Goal: Task Accomplishment & Management: Complete application form

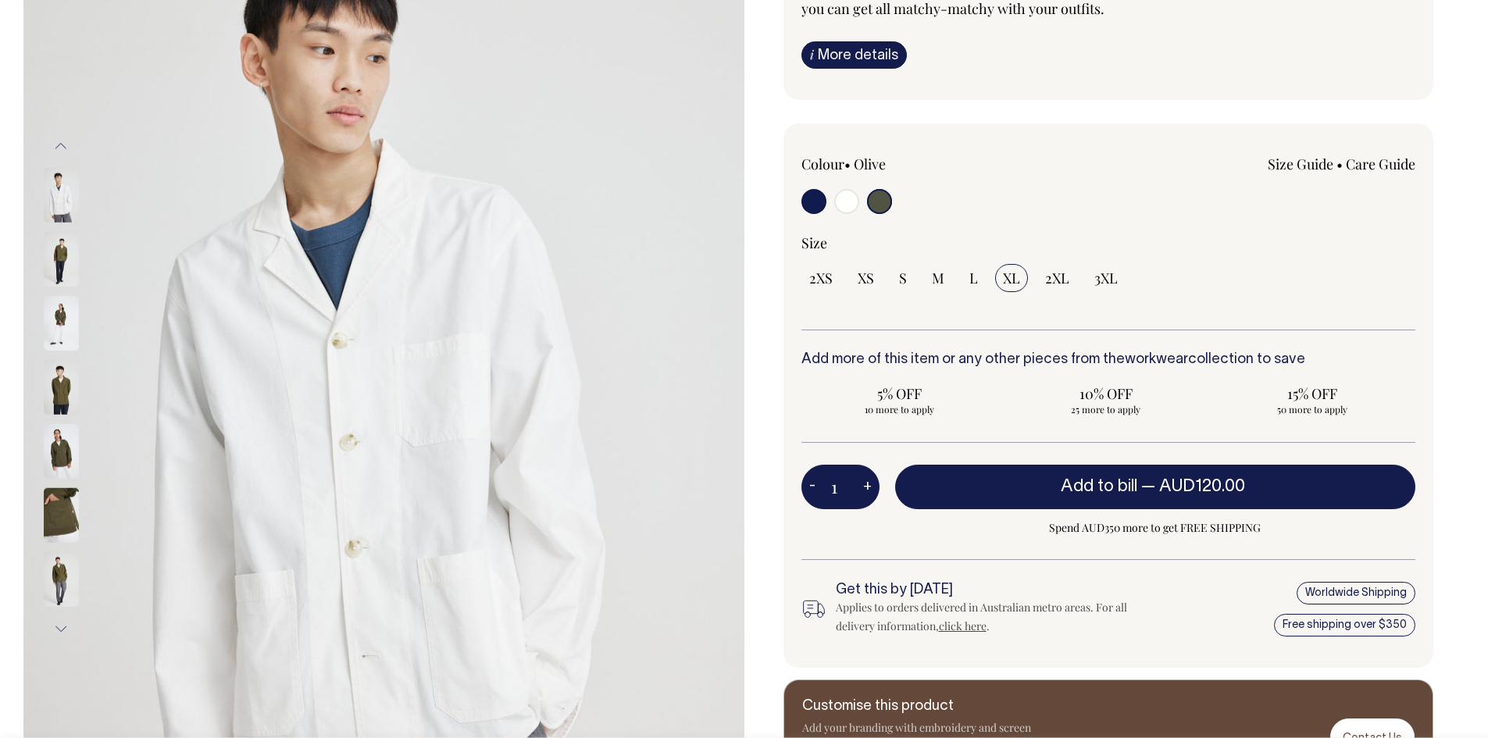
scroll to position [234, 0]
click at [976, 280] on span "L" at bounding box center [973, 278] width 9 height 19
click at [976, 280] on input "L" at bounding box center [974, 279] width 24 height 28
radio input "true"
select select "L"
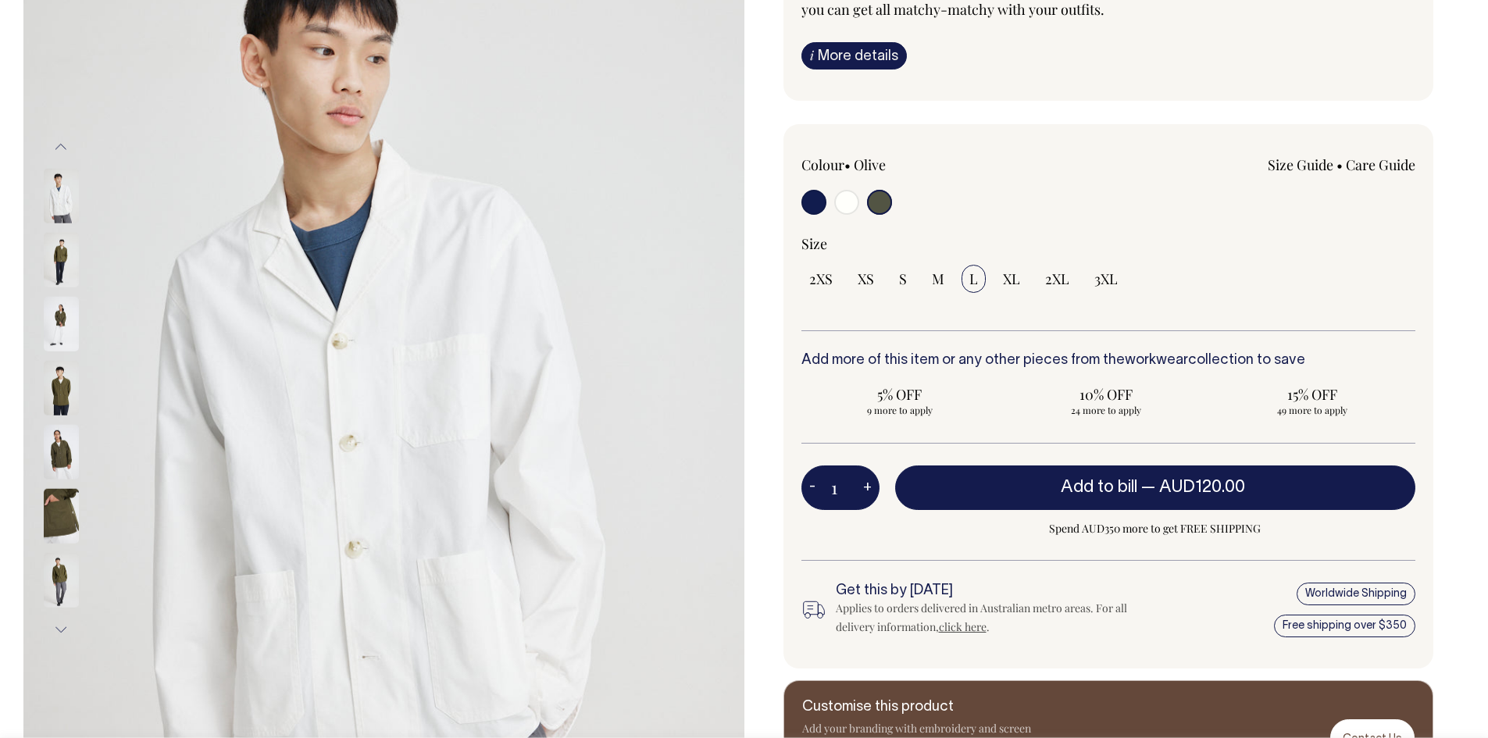
click at [847, 204] on input "radio" at bounding box center [846, 202] width 25 height 25
radio input "true"
select select "Off-White"
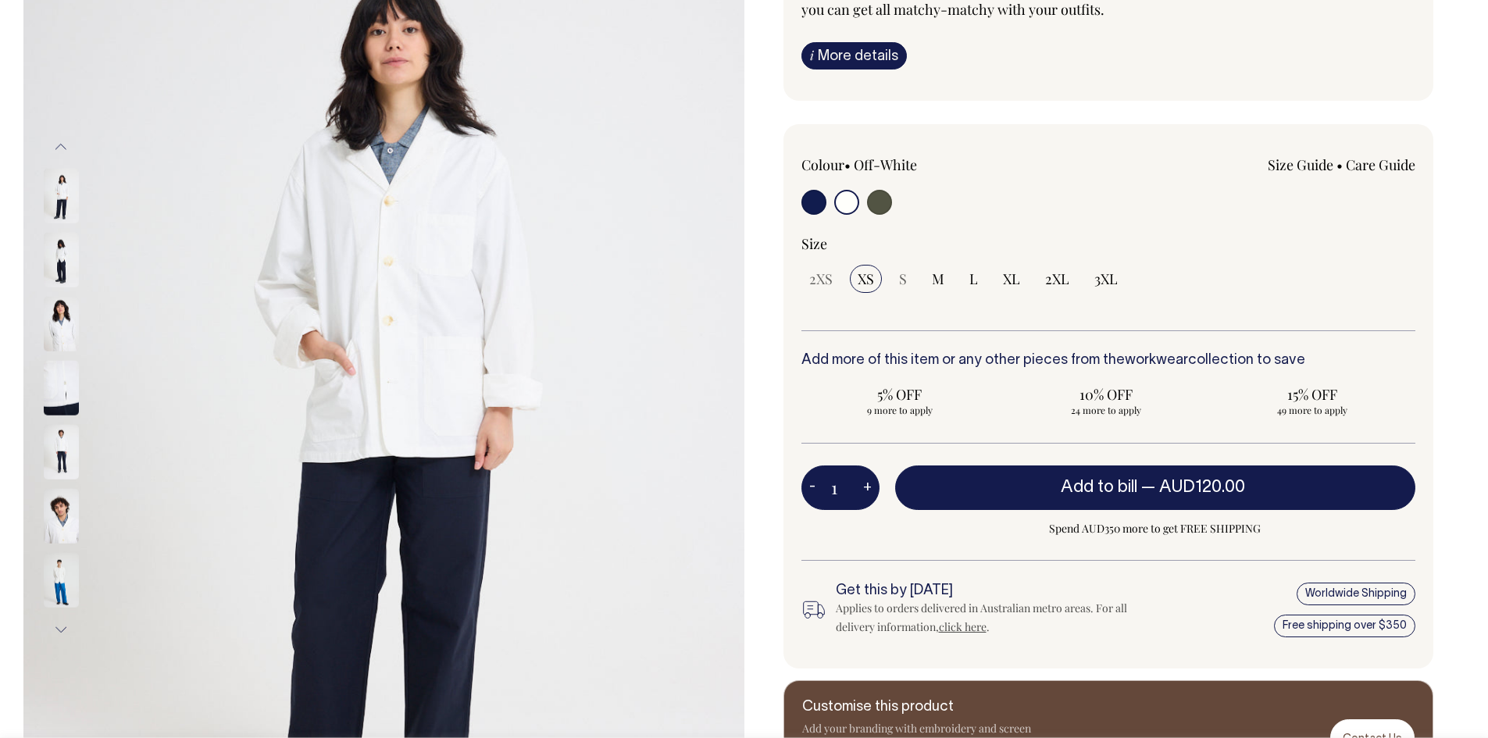
click at [885, 207] on input "radio" at bounding box center [879, 202] width 25 height 25
radio input "true"
radio input "false"
radio input "true"
select select "Olive"
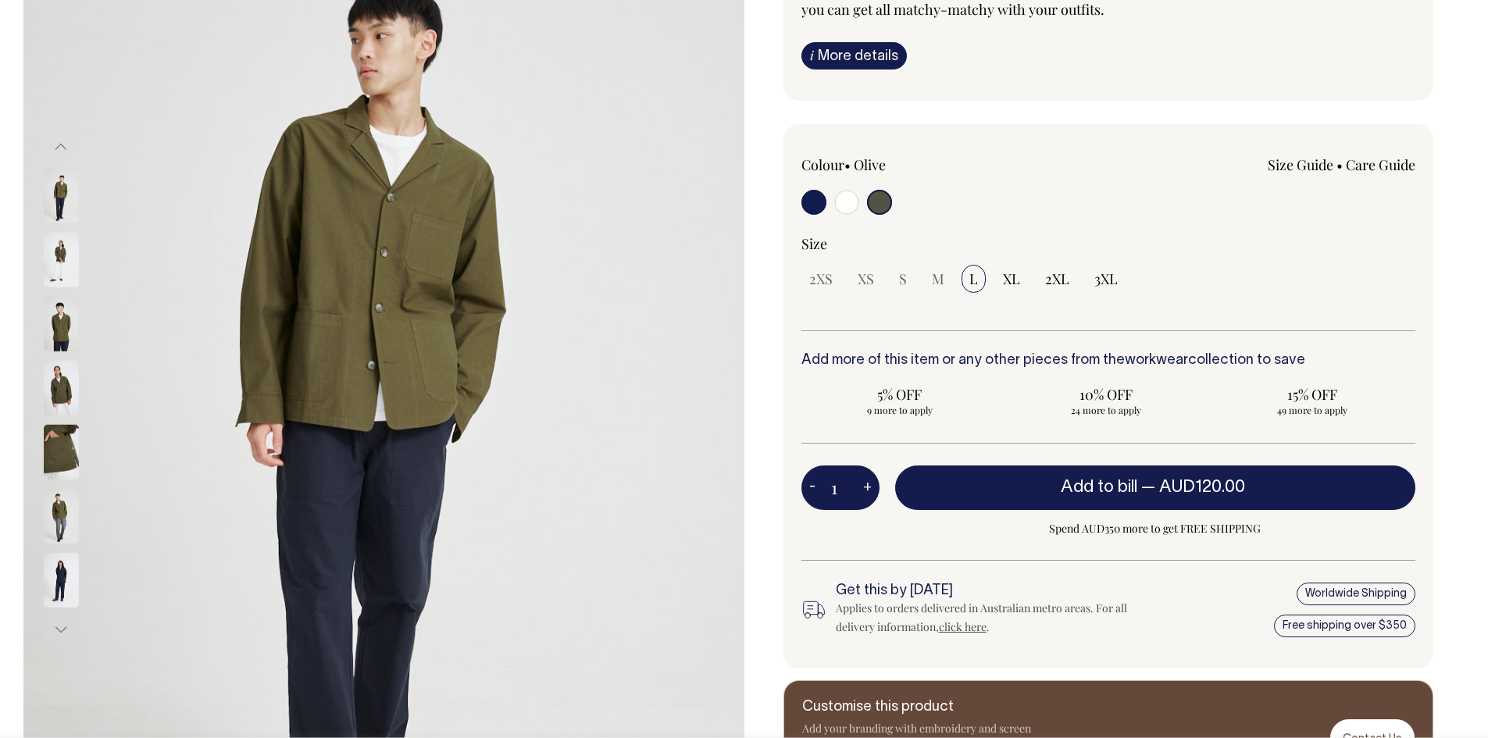
click at [815, 201] on input "radio" at bounding box center [813, 202] width 25 height 25
radio input "true"
select select "Dark Navy"
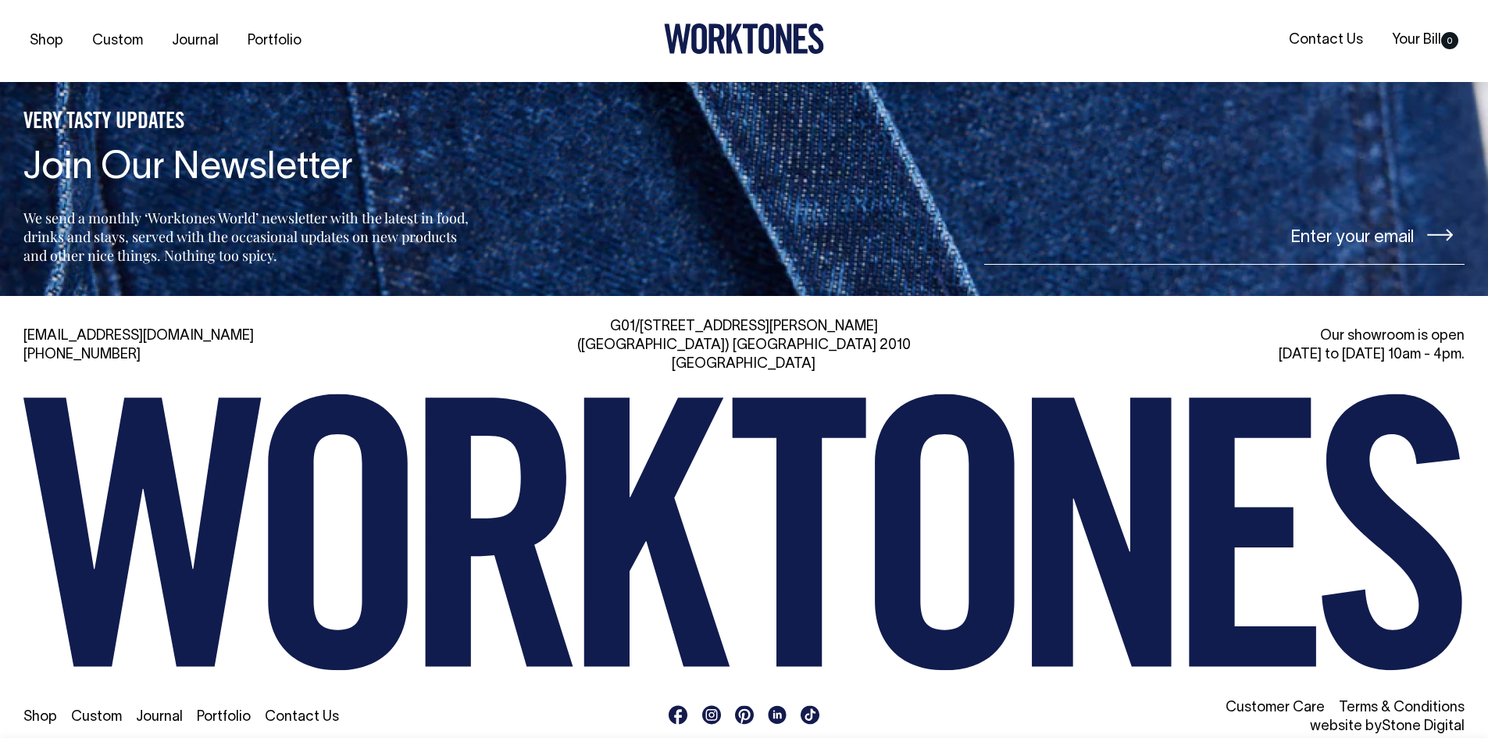
scroll to position [2625, 0]
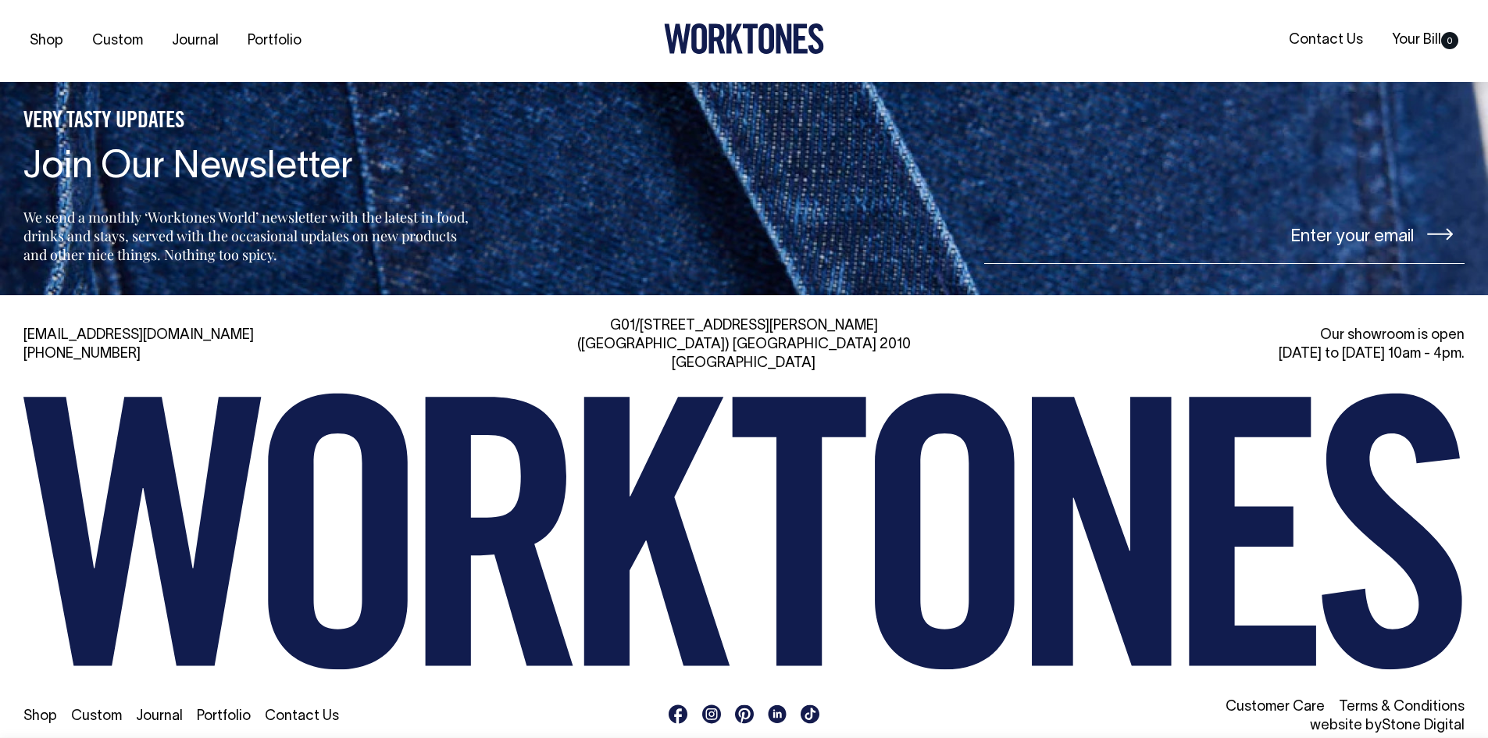
click at [223, 710] on link "Portfolio" at bounding box center [224, 716] width 54 height 13
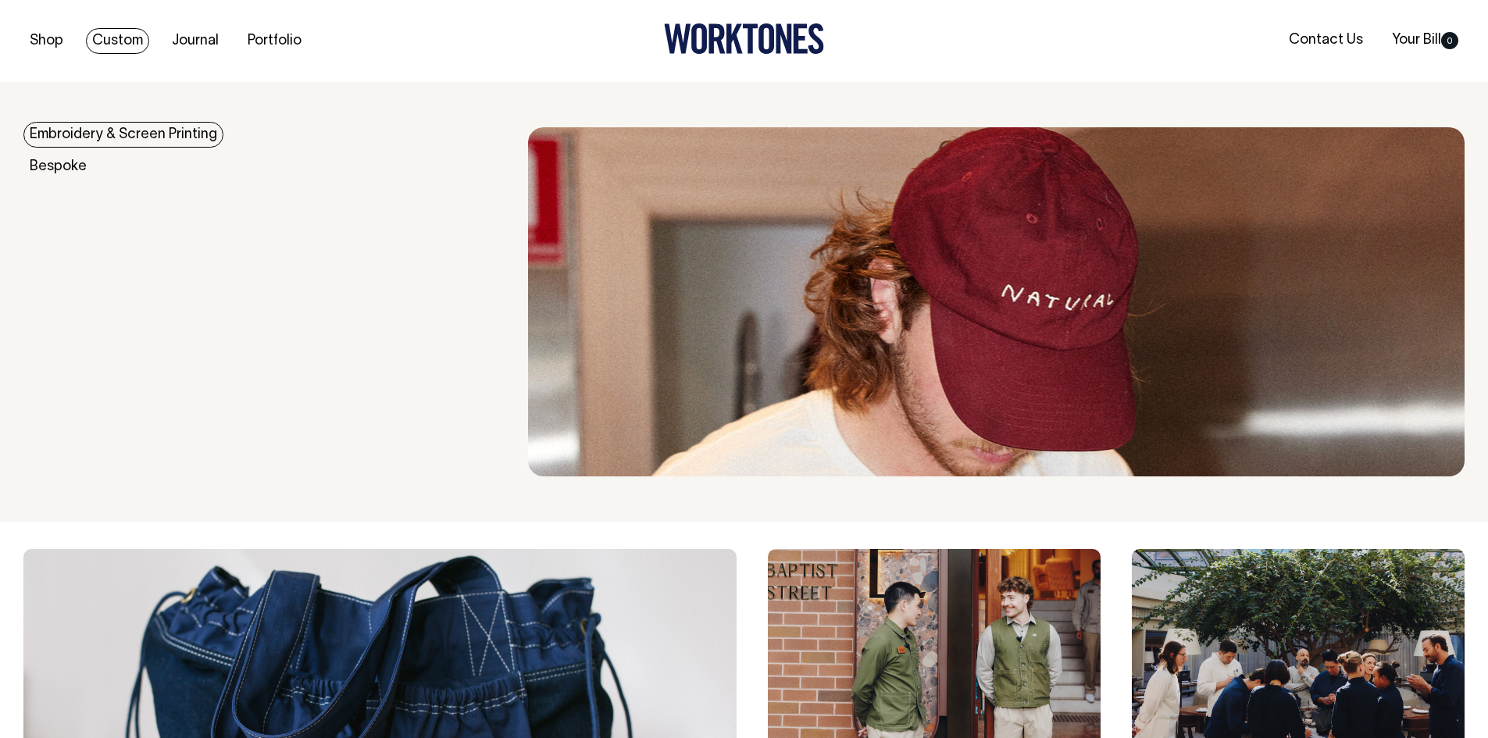
click at [70, 136] on link "Embroidery & Screen Printing" at bounding box center [123, 135] width 200 height 26
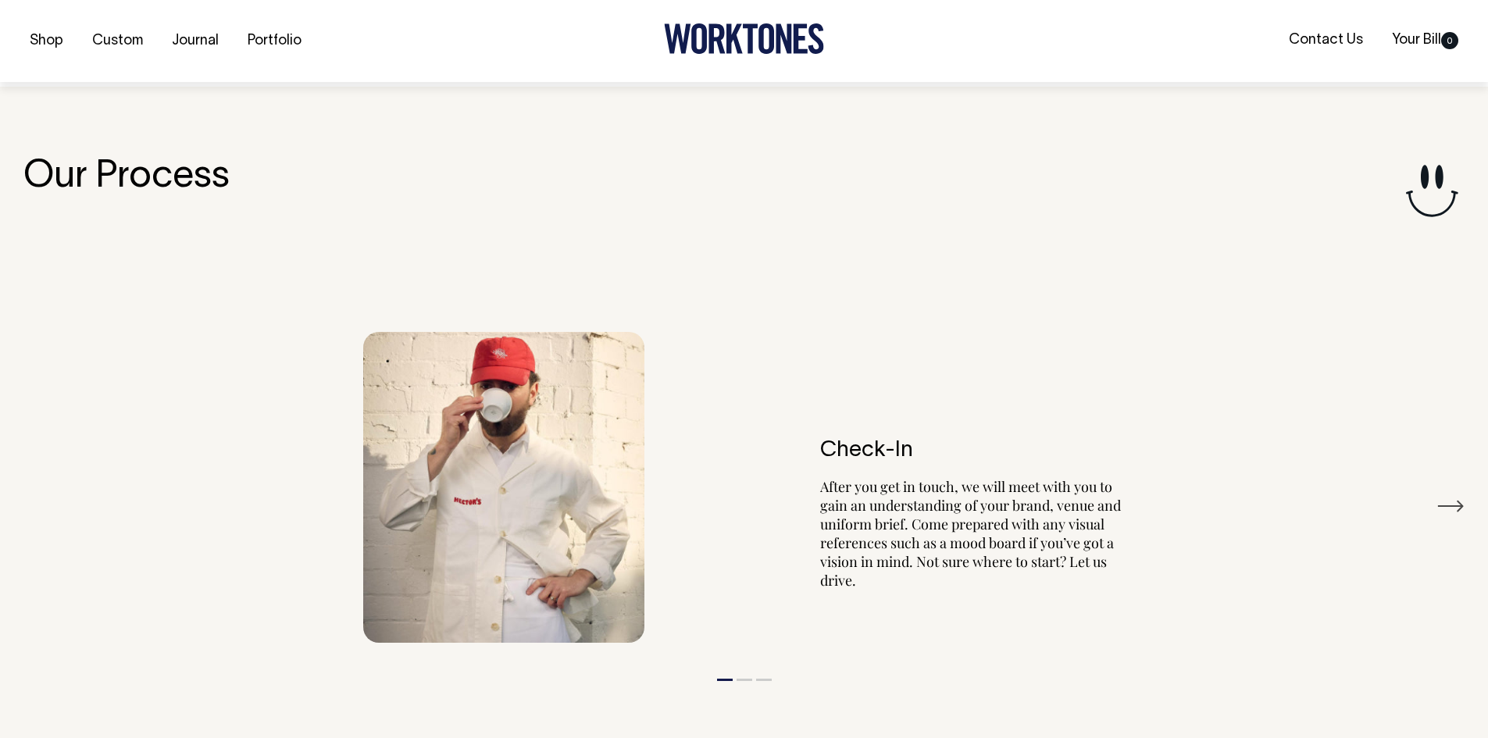
scroll to position [1768, 0]
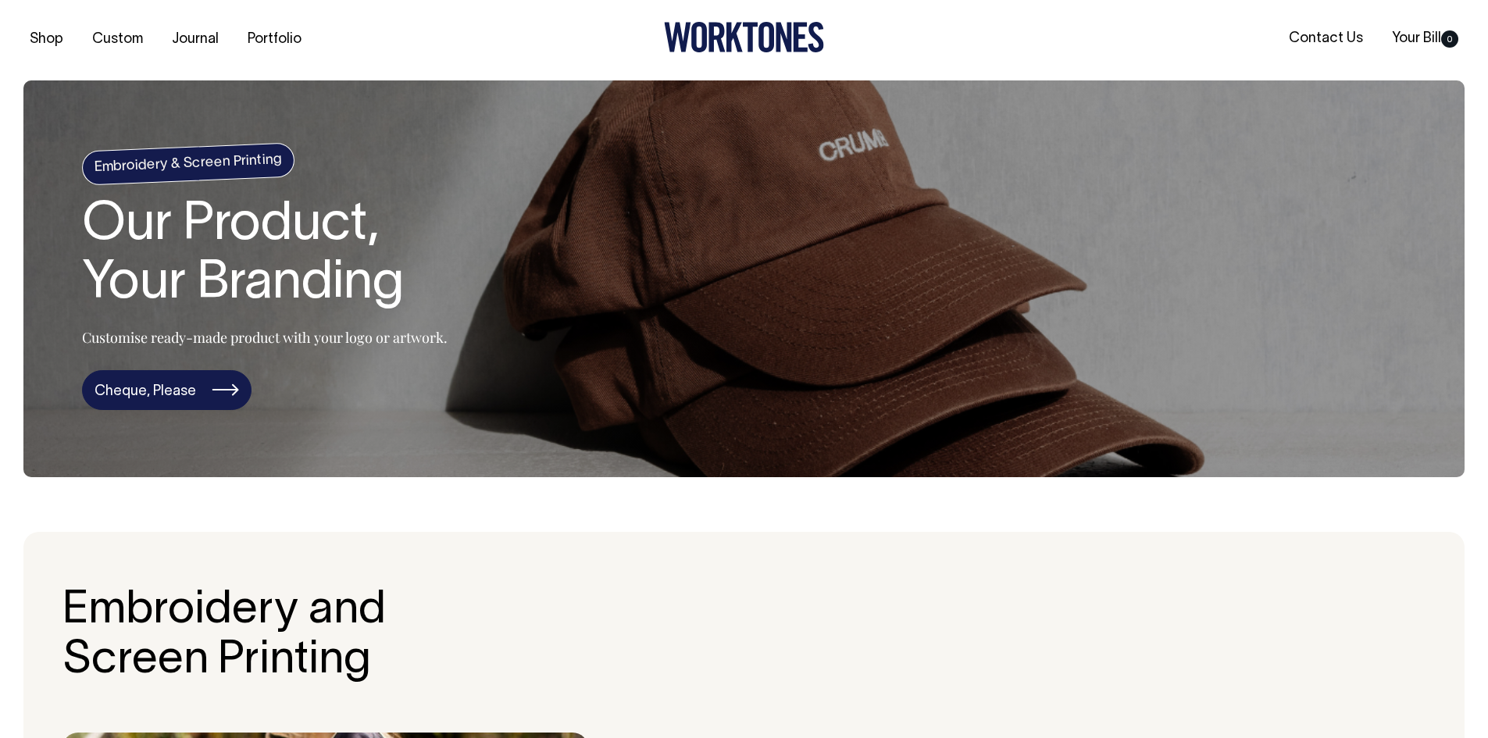
click at [210, 378] on link "Cheque, Please" at bounding box center [167, 390] width 170 height 41
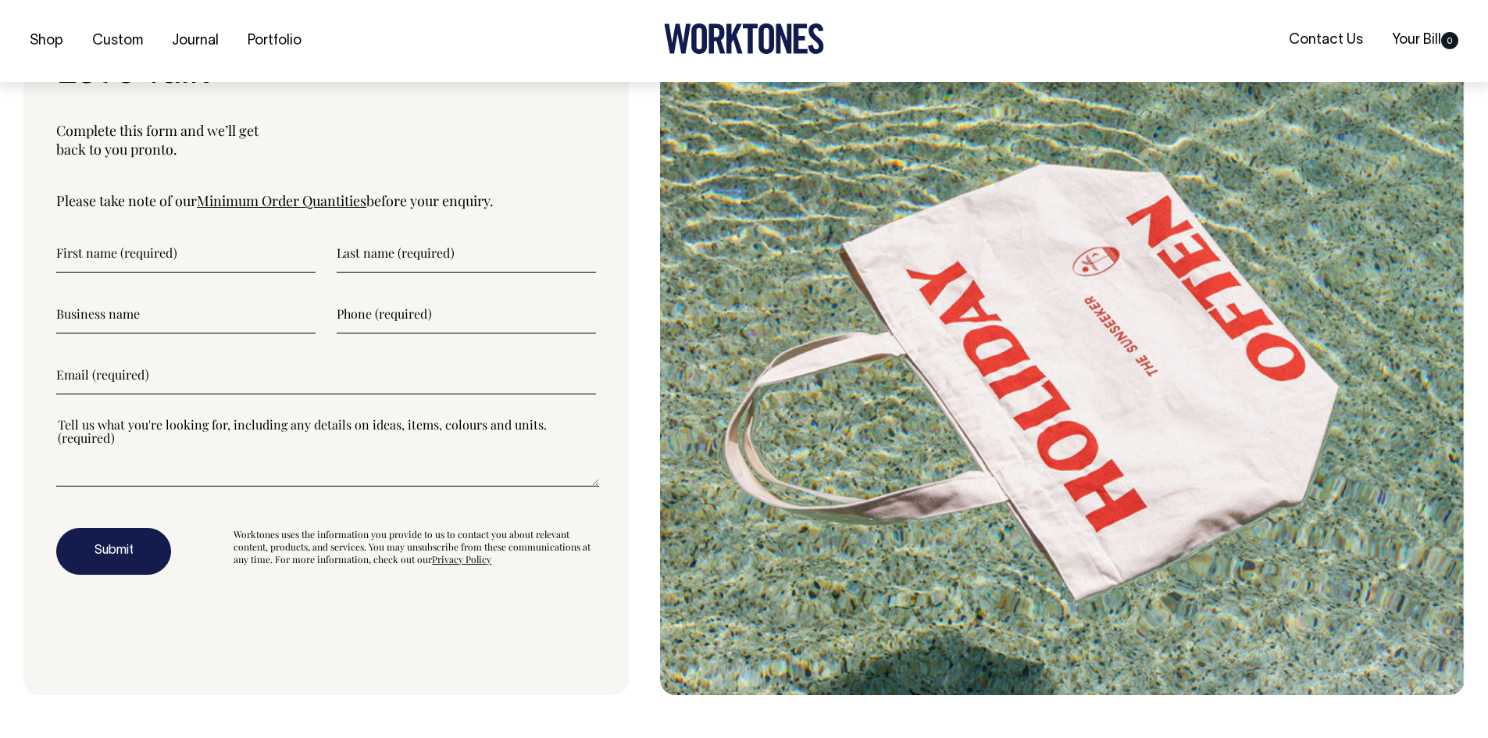
scroll to position [4202, 0]
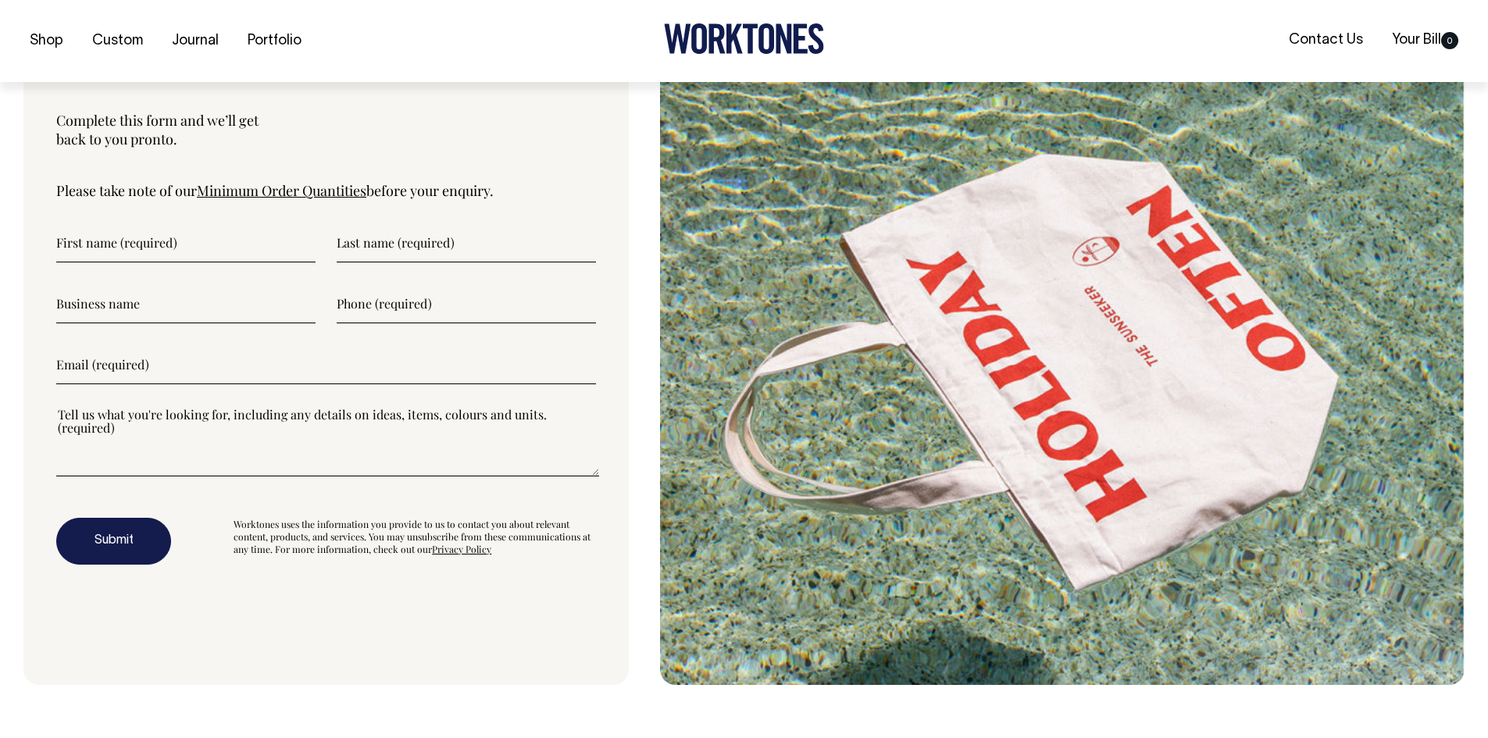
click at [250, 187] on link "Minimum Order Quantities" at bounding box center [282, 190] width 170 height 19
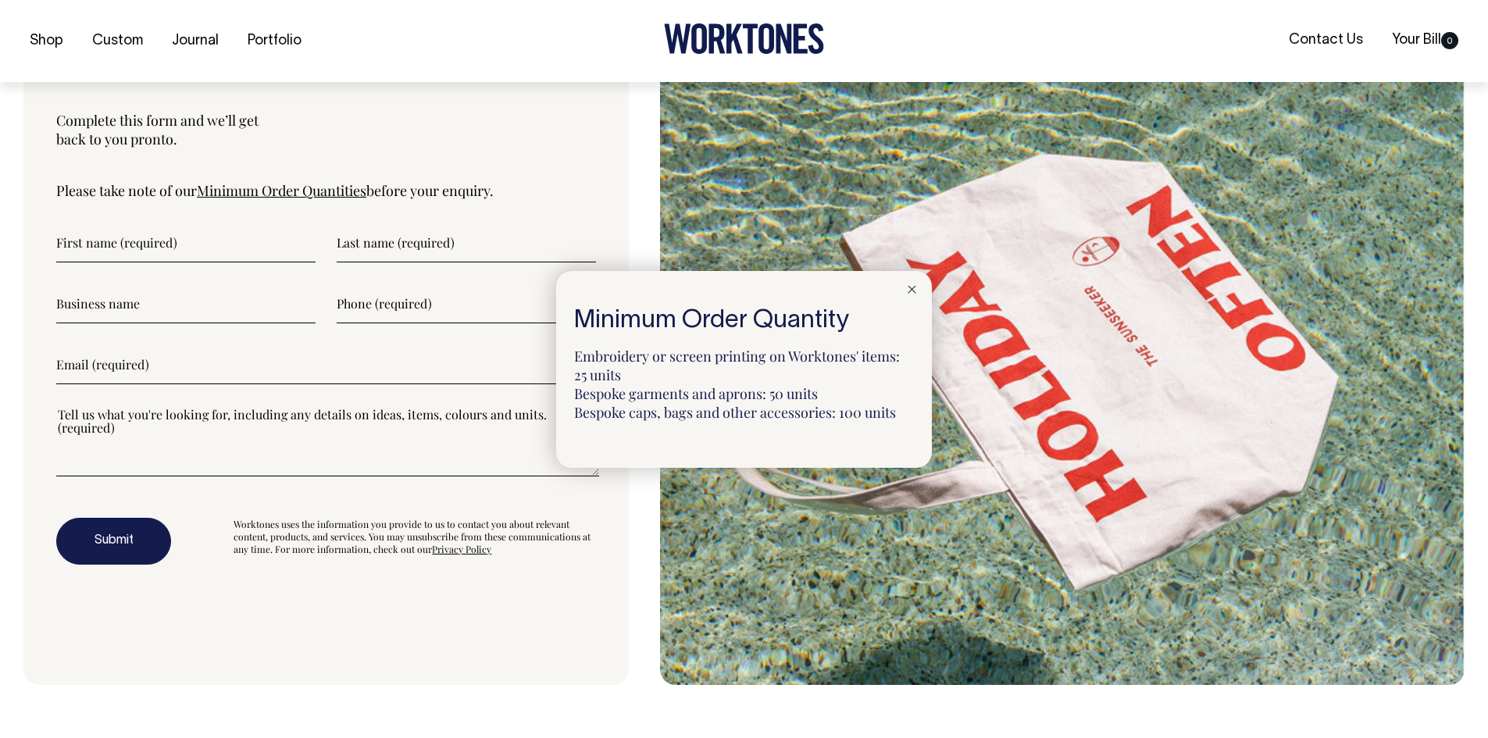
click at [193, 254] on div at bounding box center [744, 369] width 1488 height 738
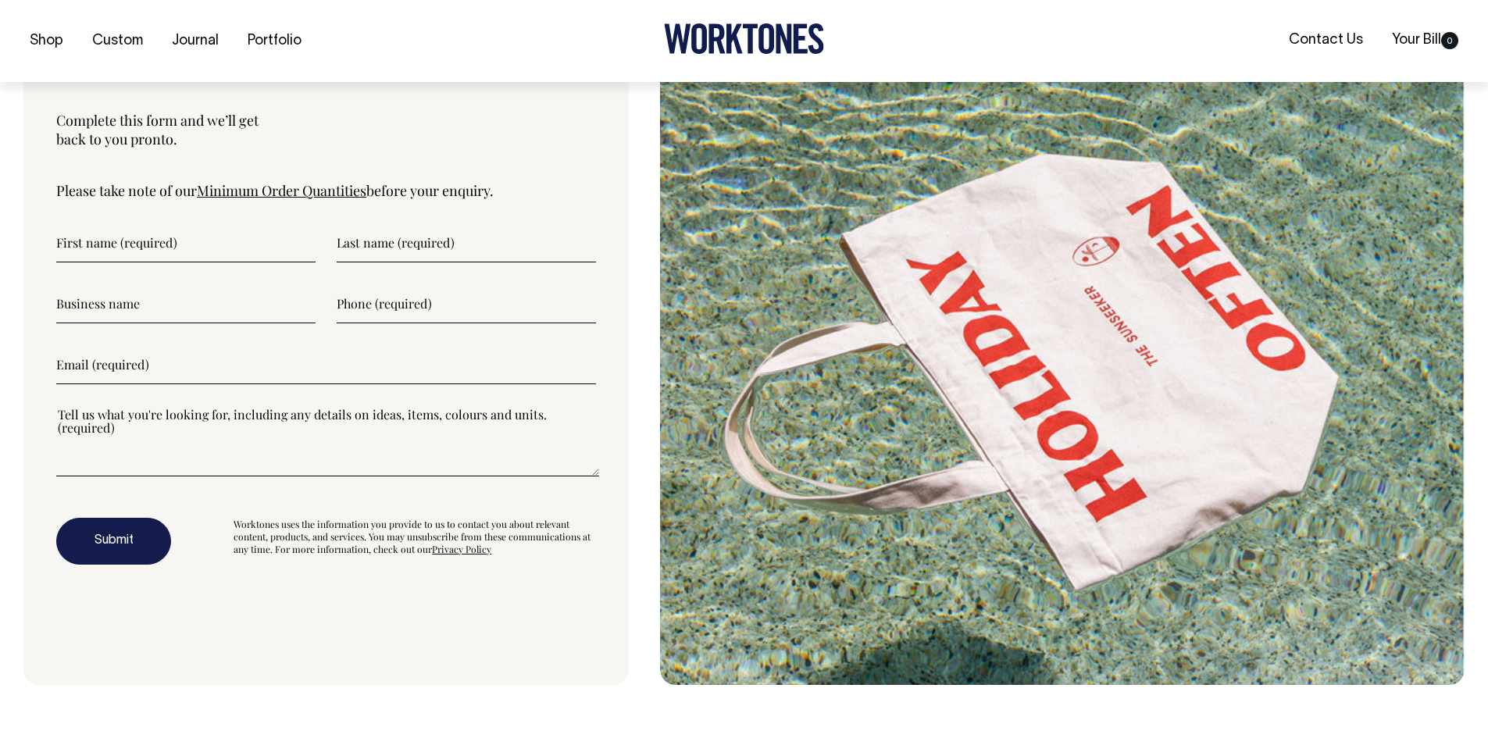
click at [170, 240] on input"] "text" at bounding box center [185, 242] width 259 height 39
click at [262, 250] on input"] "text" at bounding box center [185, 242] width 259 height 39
type input"] "Angus"
type input"] "Nicol"
type input"] "Black Market Roasters"
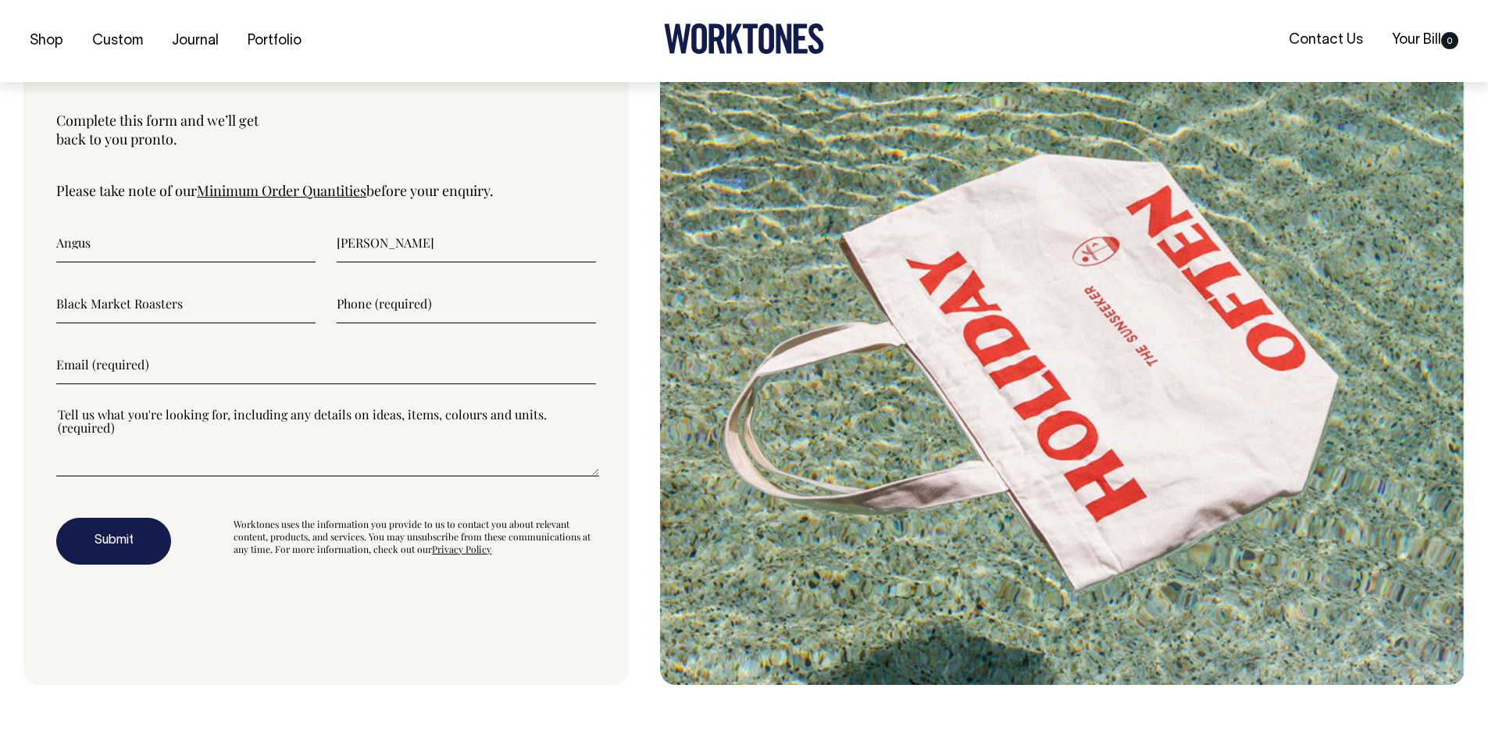
type input"] "0414924685"
click at [231, 368] on input"] "accounts@blackmarketroasters.com.au" at bounding box center [326, 364] width 540 height 39
type input"] "angus@blackmarketgroup.com.au"
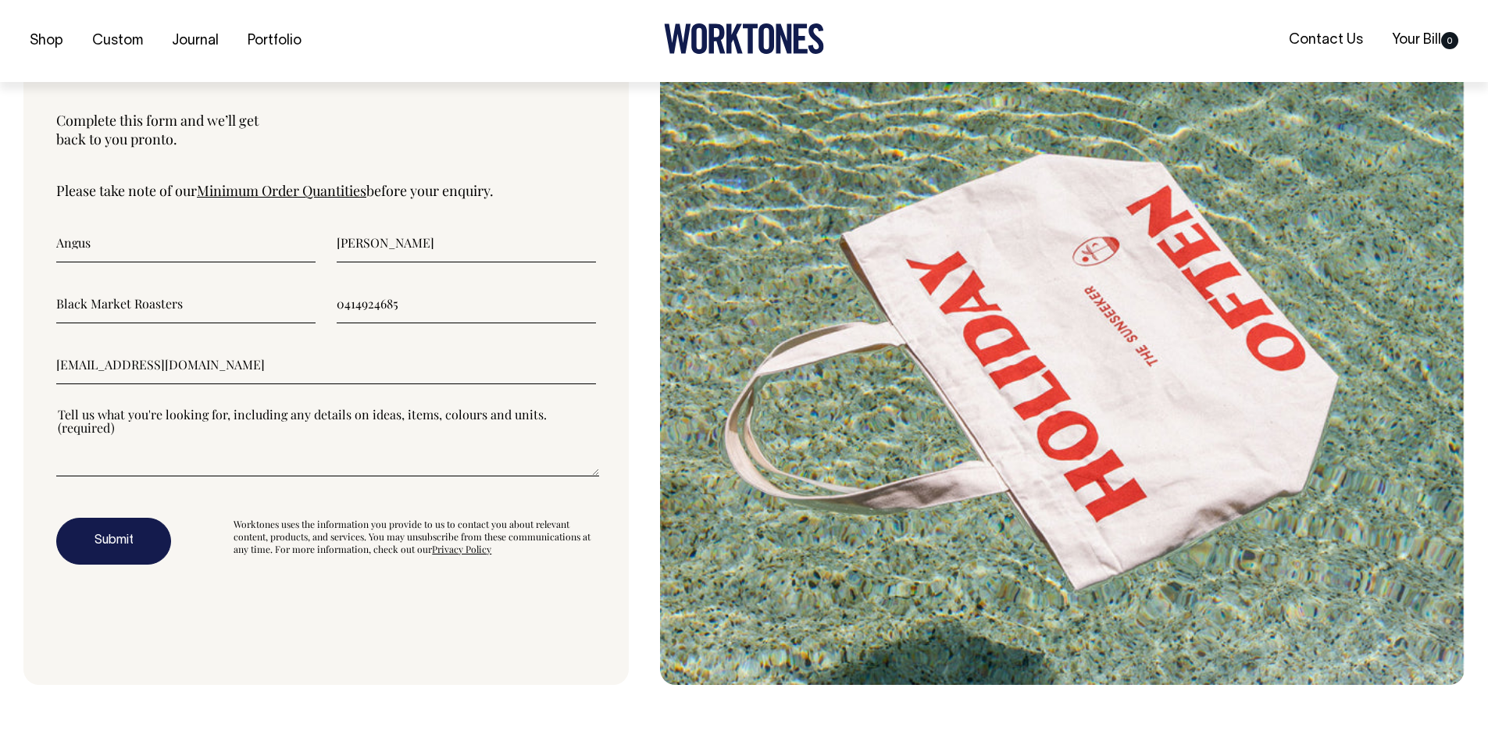
click at [229, 467] on textarea"] at bounding box center [327, 441] width 543 height 70
type textarea"] "Hey after a jacket option for our leadership retail team..."
click at [145, 309] on input"] "Black Market Roasters" at bounding box center [185, 303] width 259 height 39
type input"] "Black Market Coffee"
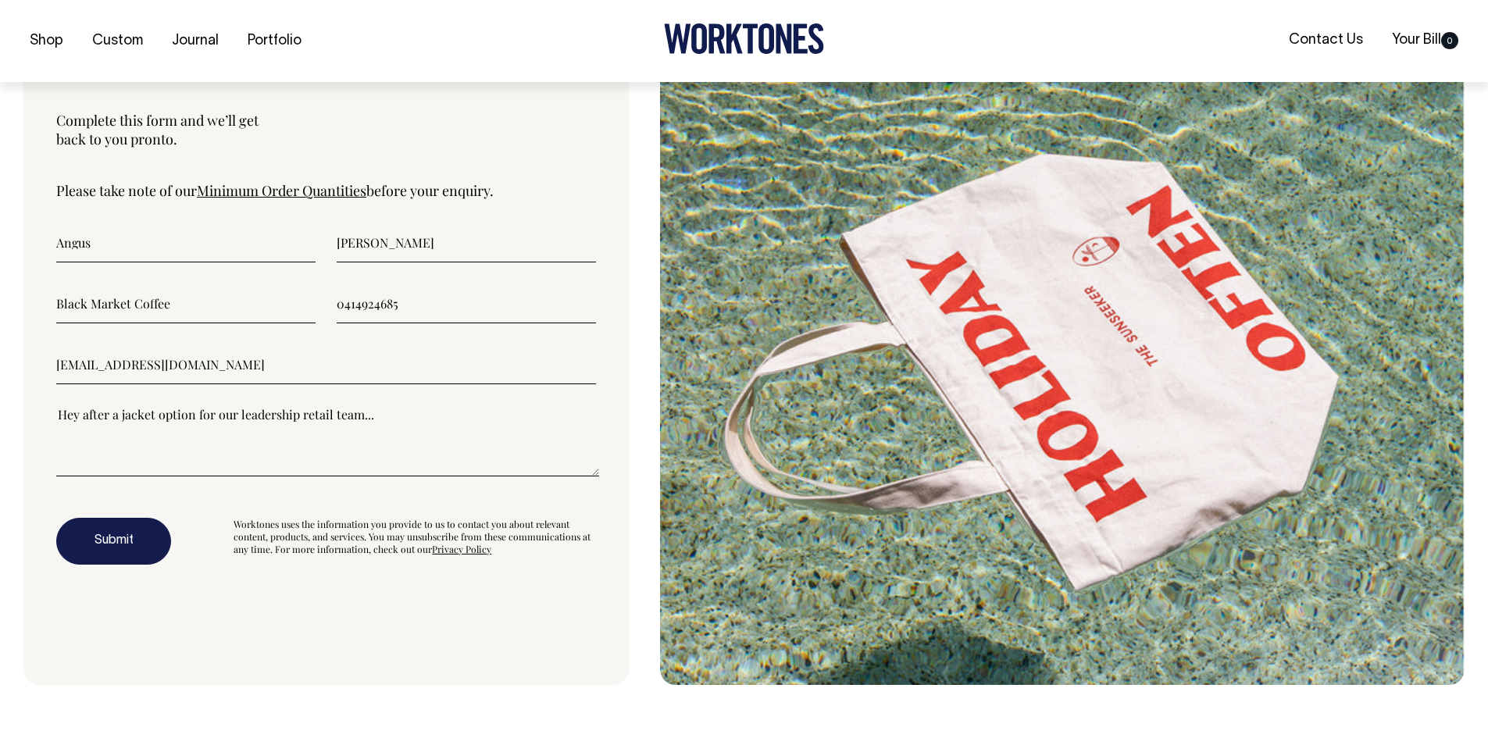
click at [101, 539] on button "Submit" at bounding box center [113, 541] width 115 height 47
